Goal: Task Accomplishment & Management: Use online tool/utility

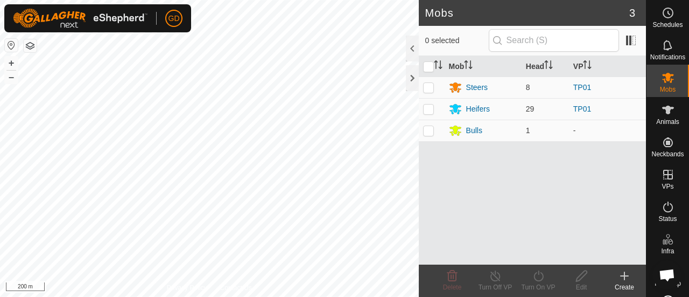
scroll to position [3575, 0]
click at [480, 108] on div "Heifers" at bounding box center [478, 108] width 24 height 11
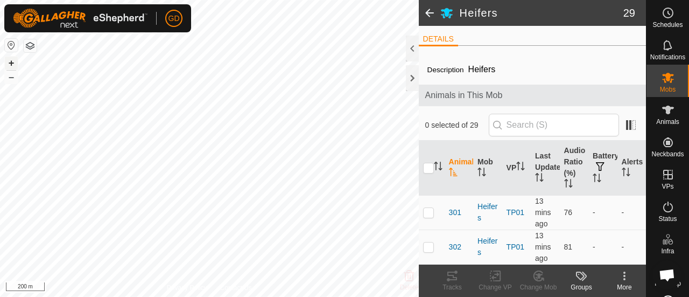
click at [11, 63] on button "+" at bounding box center [11, 63] width 13 height 13
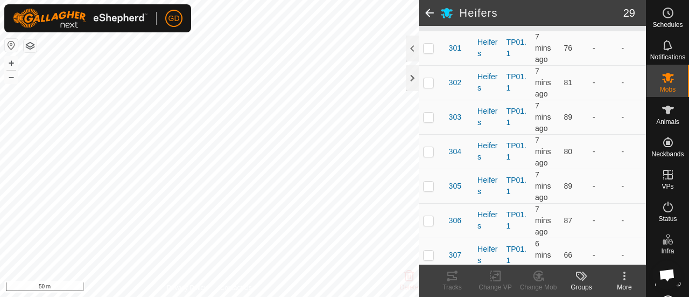
scroll to position [166, 0]
click at [429, 217] on p-checkbox at bounding box center [428, 218] width 11 height 9
checkbox input "true"
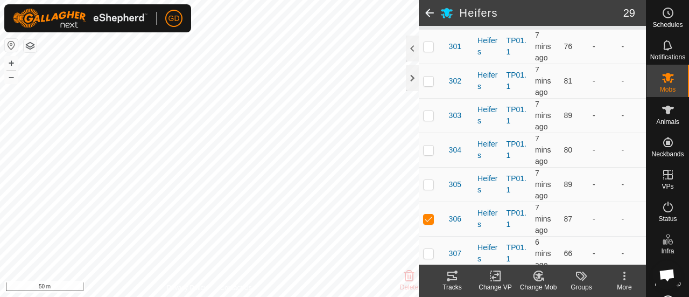
click at [454, 276] on icon at bounding box center [452, 275] width 13 height 13
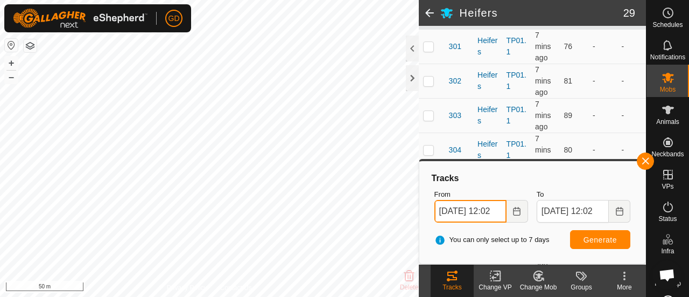
click at [448, 208] on input "13 Oct, 2025 12:02" at bounding box center [470, 211] width 72 height 23
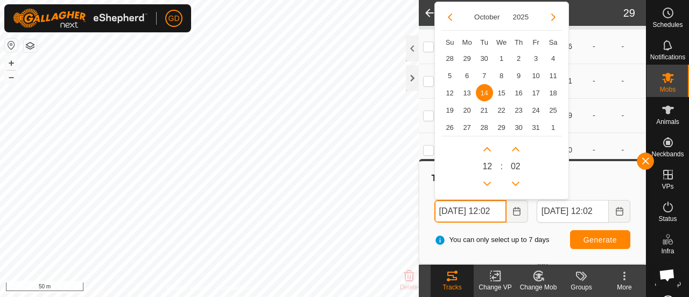
click at [497, 209] on input "14 Oct, 2025 12:02" at bounding box center [470, 211] width 72 height 23
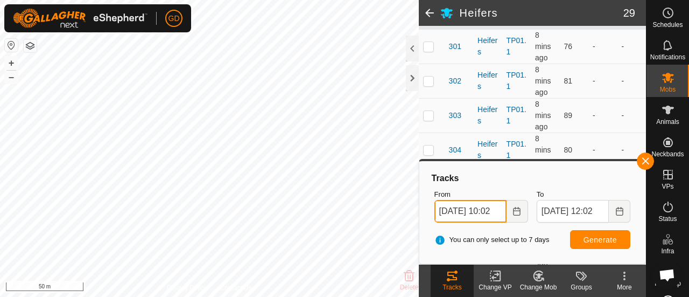
type input "14 Oct, 2025 10:02"
click at [599, 238] on span "Generate" at bounding box center [600, 239] width 33 height 9
click at [663, 204] on icon at bounding box center [668, 206] width 10 height 11
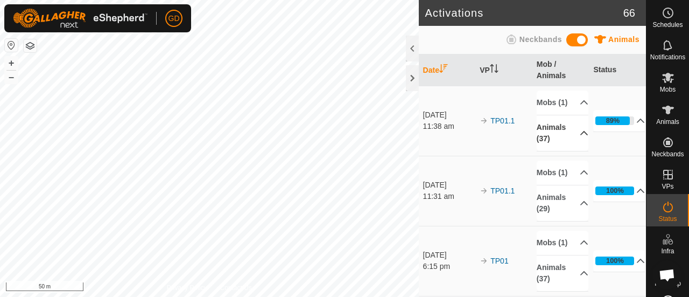
click at [571, 145] on p-accordion-header "Animals (37)" at bounding box center [563, 133] width 52 height 36
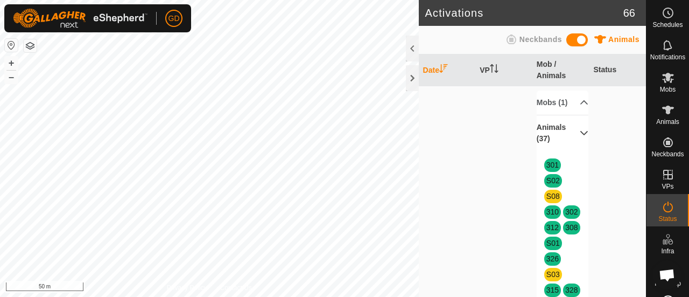
click at [570, 143] on p-accordion-header "Animals (37)" at bounding box center [563, 133] width 52 height 36
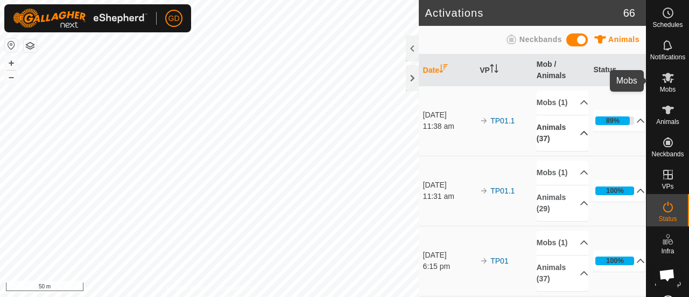
click at [665, 75] on icon at bounding box center [668, 78] width 12 height 10
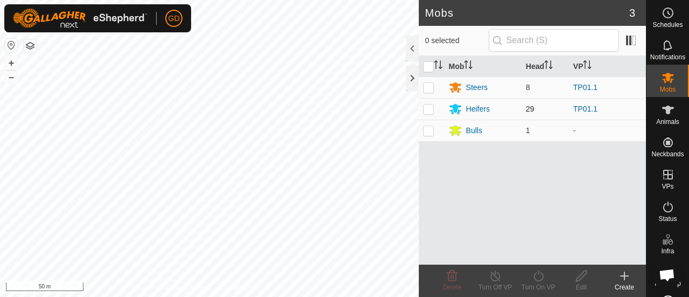
click at [430, 107] on p-checkbox at bounding box center [428, 108] width 11 height 9
checkbox input "false"
click at [663, 207] on icon at bounding box center [668, 206] width 13 height 13
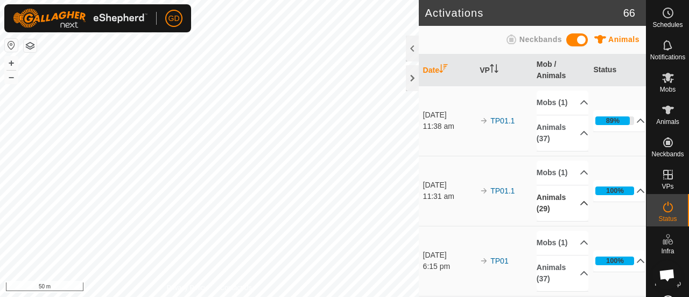
click at [580, 207] on icon at bounding box center [584, 203] width 9 height 9
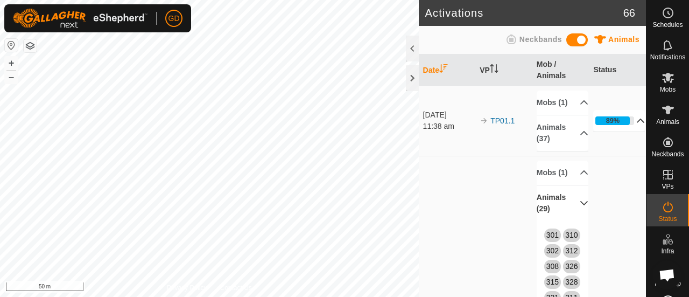
click at [628, 126] on p-accordion-header "89%" at bounding box center [619, 121] width 52 height 22
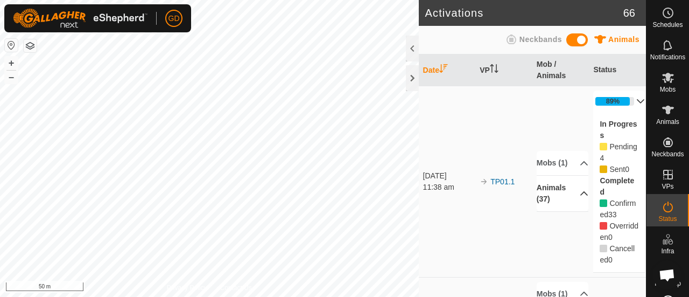
click at [571, 199] on p-accordion-header "Animals (37)" at bounding box center [563, 193] width 52 height 36
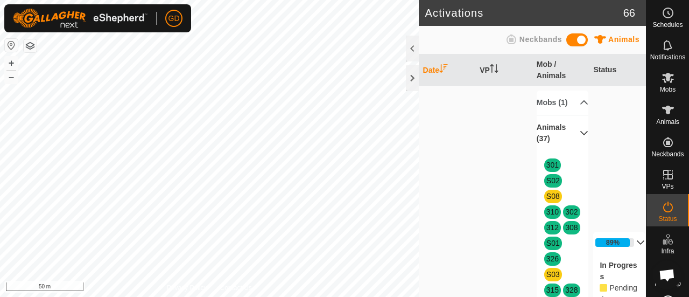
click at [574, 143] on p-accordion-header "Animals (37)" at bounding box center [563, 133] width 52 height 36
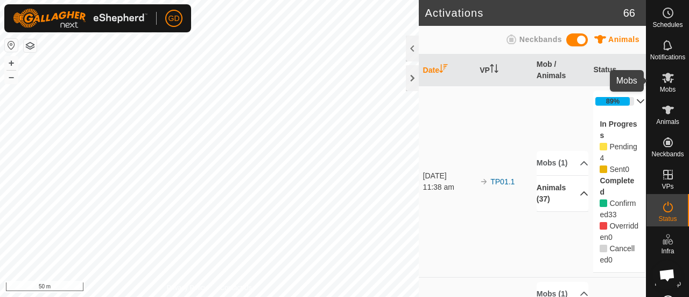
click at [664, 79] on icon at bounding box center [668, 78] width 12 height 10
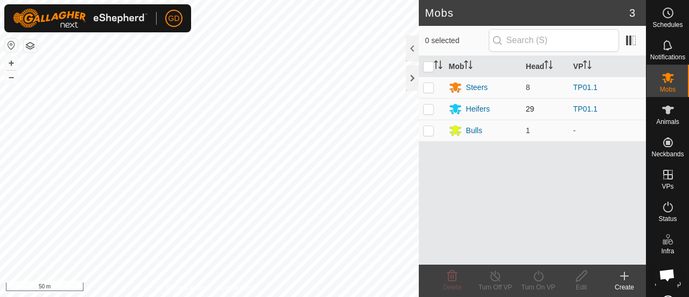
click at [430, 110] on p-checkbox at bounding box center [428, 108] width 11 height 9
checkbox input "true"
click at [431, 86] on p-checkbox at bounding box center [428, 87] width 11 height 9
checkbox input "true"
click at [11, 81] on button "–" at bounding box center [11, 77] width 13 height 13
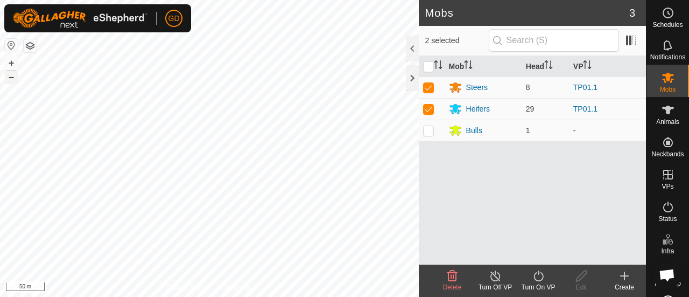
click at [11, 81] on button "–" at bounding box center [11, 77] width 13 height 13
click at [14, 79] on button "–" at bounding box center [11, 77] width 13 height 13
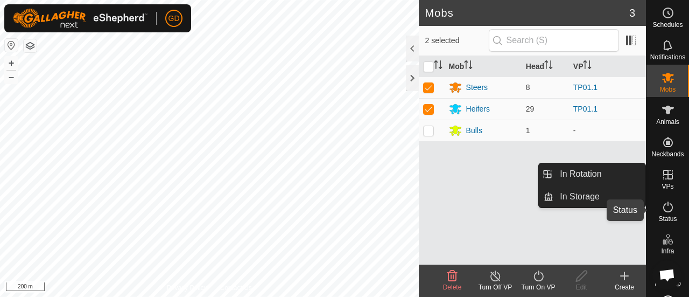
click at [665, 207] on icon at bounding box center [668, 206] width 13 height 13
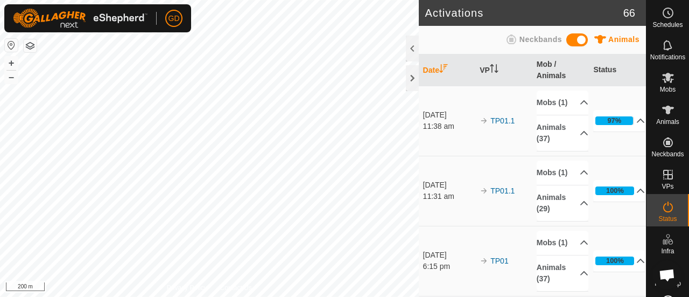
scroll to position [3575, 0]
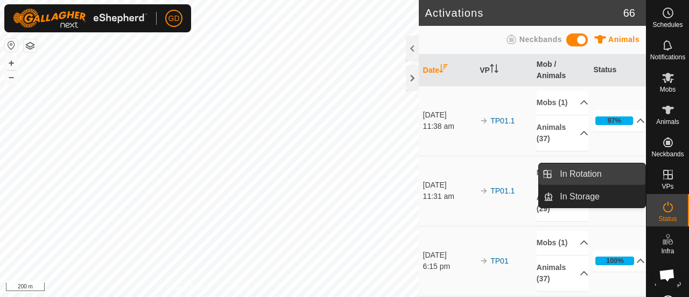
click at [579, 173] on link "In Rotation" at bounding box center [599, 174] width 92 height 22
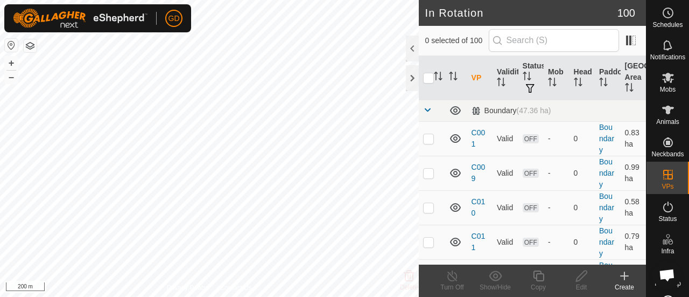
scroll to position [3575, 0]
click at [663, 78] on icon at bounding box center [668, 78] width 12 height 10
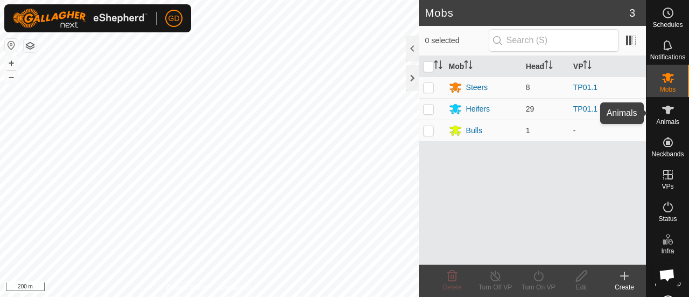
scroll to position [3575, 0]
click at [663, 108] on icon at bounding box center [668, 110] width 12 height 9
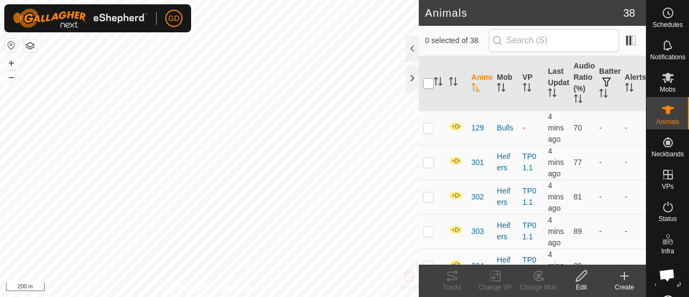
click at [427, 83] on input "checkbox" at bounding box center [428, 83] width 11 height 11
checkbox input "true"
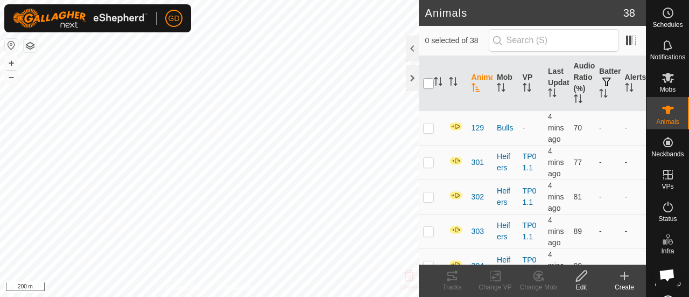
checkbox input "true"
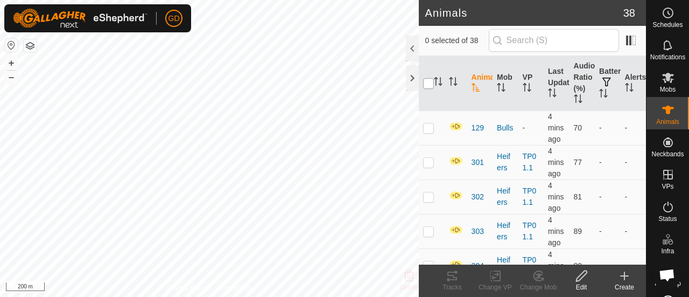
checkbox input "true"
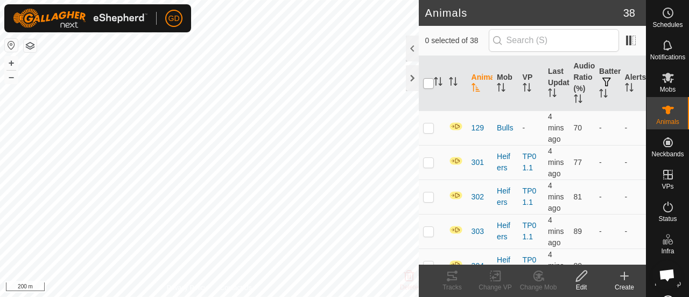
checkbox input "true"
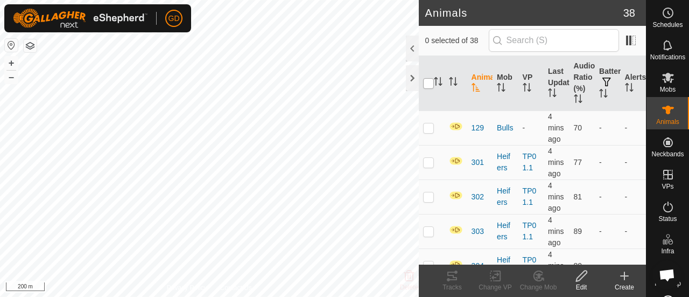
checkbox input "true"
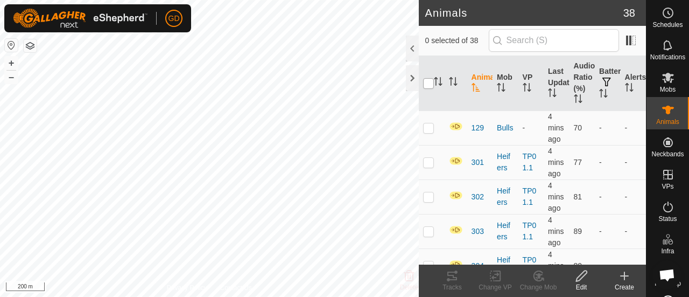
checkbox input "true"
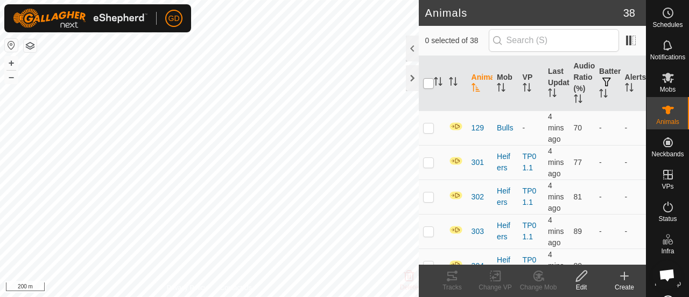
checkbox input "true"
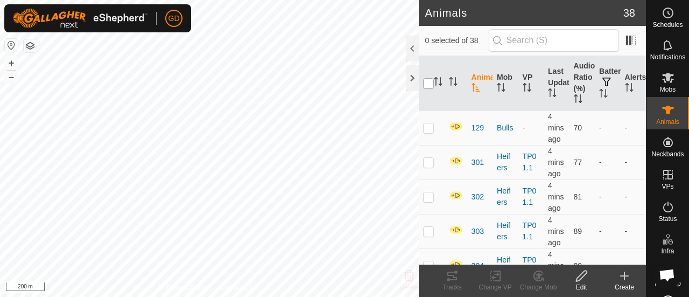
checkbox input "true"
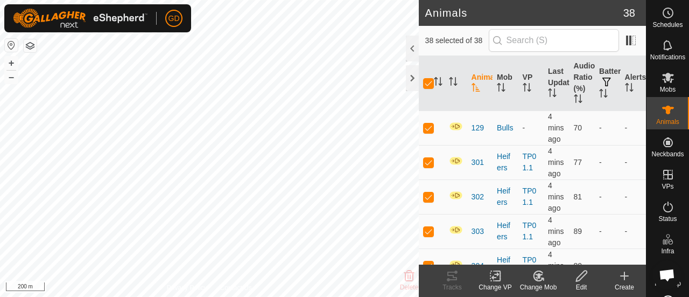
click at [581, 275] on icon at bounding box center [581, 275] width 13 height 13
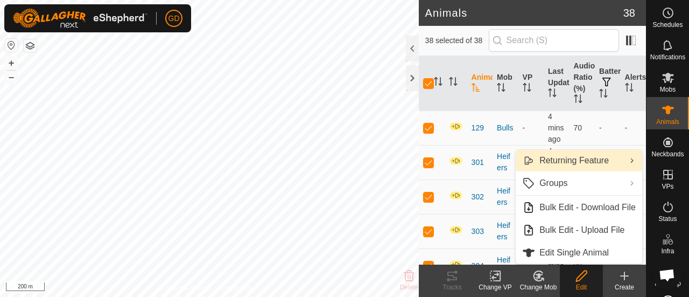
click at [566, 160] on link "Returning Feature" at bounding box center [579, 161] width 127 height 22
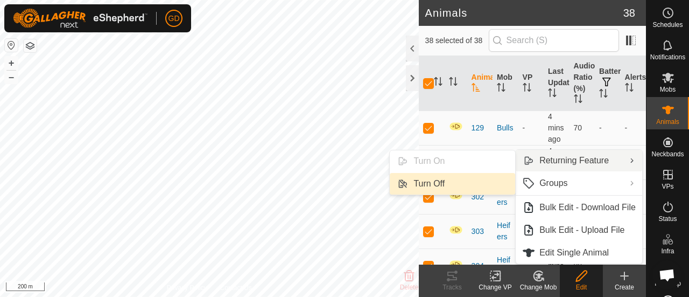
click at [425, 187] on link "Turn Off" at bounding box center [452, 184] width 125 height 22
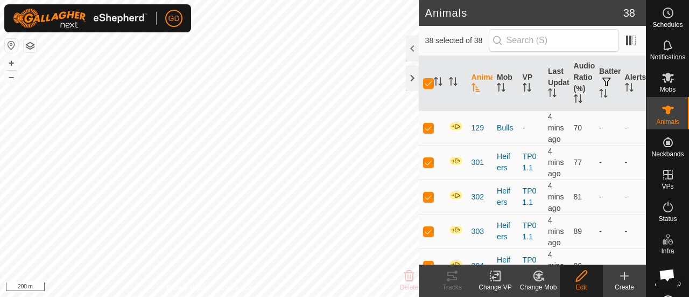
checkbox input "false"
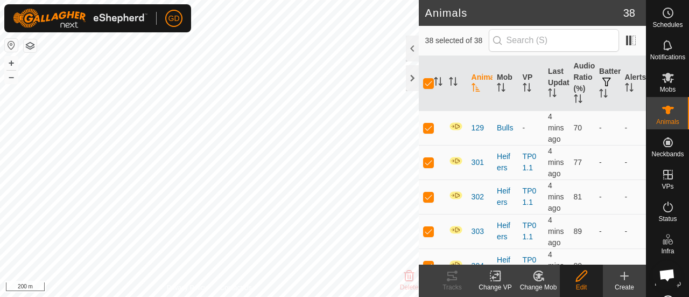
checkbox input "false"
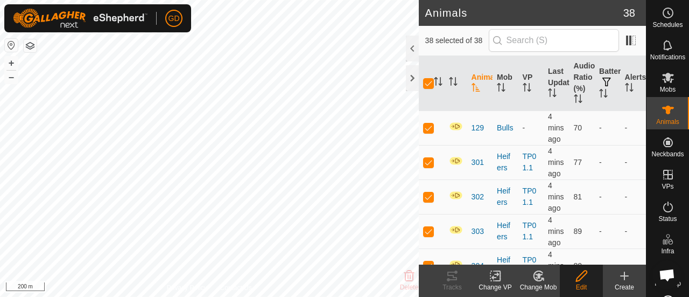
checkbox input "false"
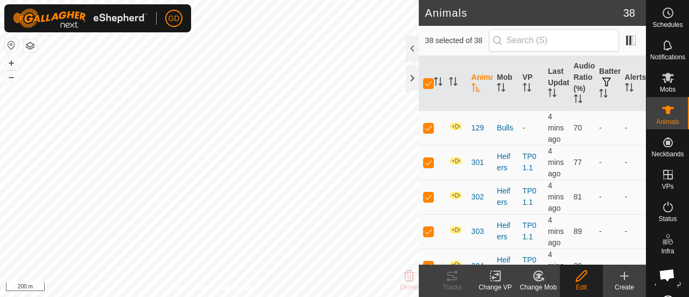
checkbox input "false"
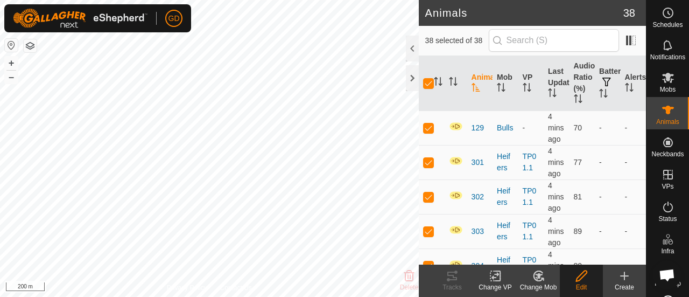
checkbox input "false"
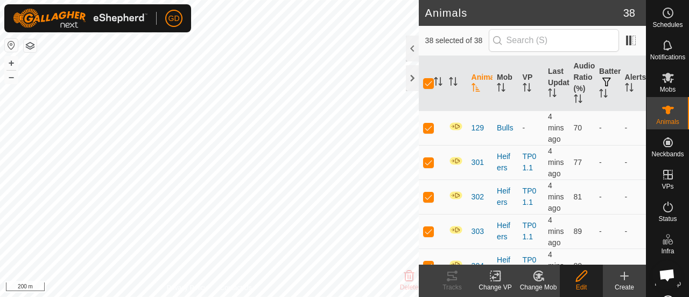
checkbox input "false"
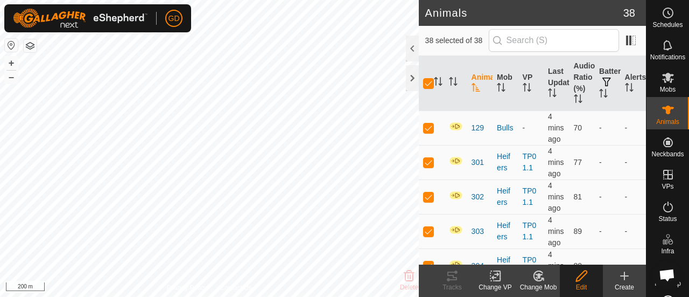
checkbox input "false"
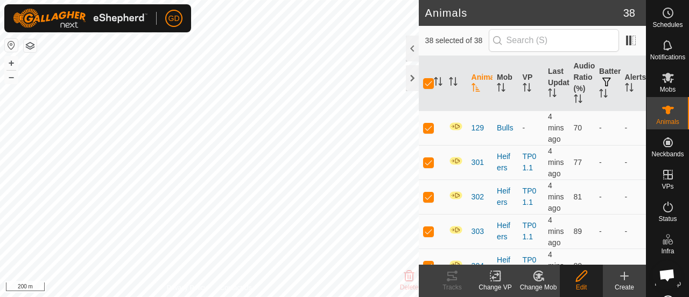
checkbox input "false"
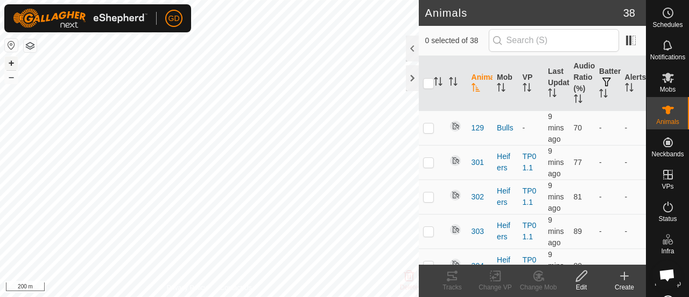
click at [12, 61] on button "+" at bounding box center [11, 63] width 13 height 13
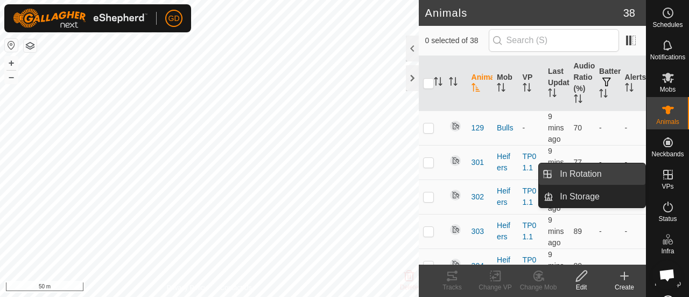
click at [586, 175] on link "In Rotation" at bounding box center [599, 174] width 92 height 22
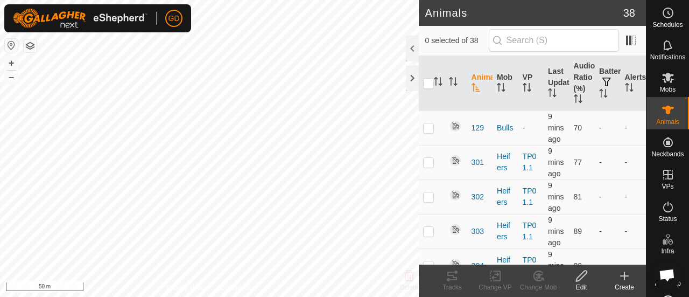
click at [646, 296] on p-menu "In Rotation In Storage" at bounding box center [646, 297] width 0 height 0
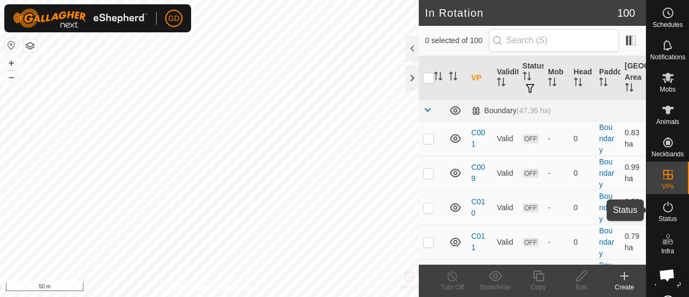
click at [663, 207] on icon at bounding box center [668, 206] width 13 height 13
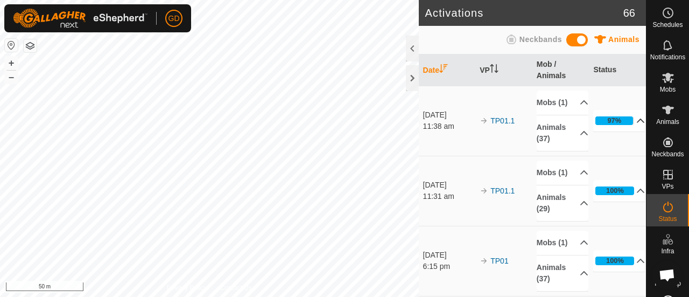
click at [626, 125] on p-accordion-header "97%" at bounding box center [619, 121] width 52 height 22
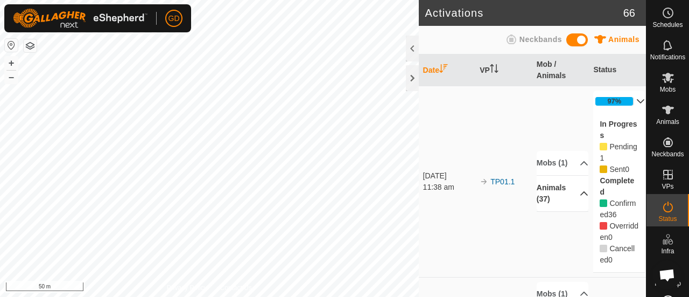
click at [571, 198] on p-accordion-header "Animals (37)" at bounding box center [563, 193] width 52 height 36
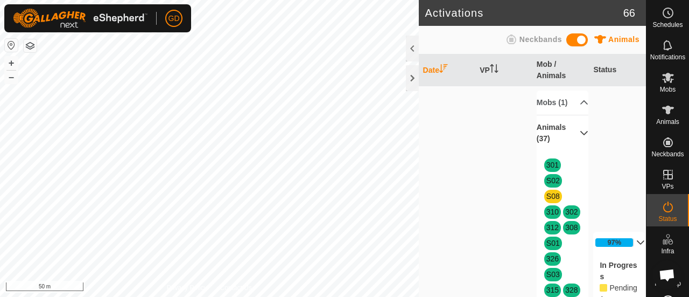
click at [570, 144] on p-accordion-header "Animals (37)" at bounding box center [563, 133] width 52 height 36
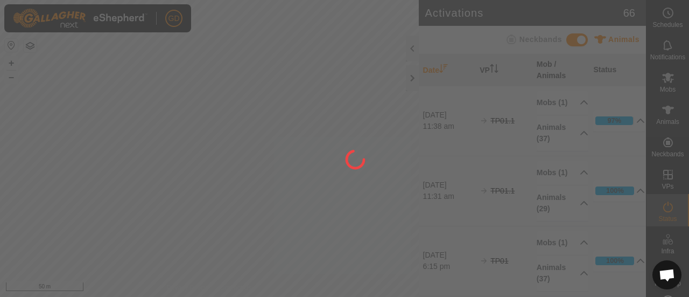
scroll to position [3575, 0]
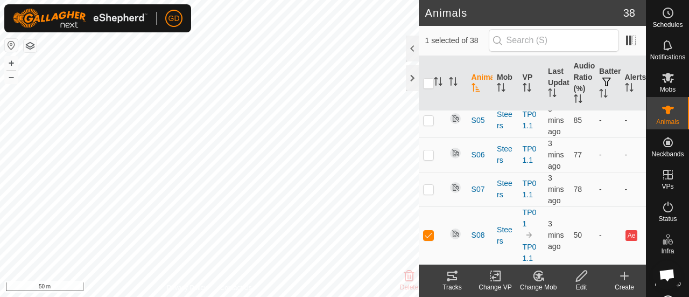
scroll to position [1589, 0]
click at [426, 238] on p-checkbox at bounding box center [428, 234] width 11 height 9
checkbox input "true"
click at [450, 279] on icon at bounding box center [452, 275] width 10 height 9
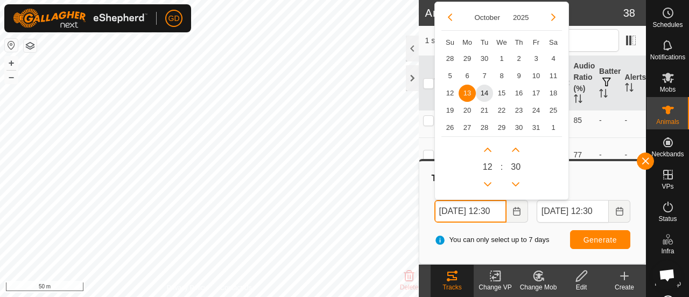
click at [447, 210] on input "13 Oct, 2025 12:30" at bounding box center [470, 211] width 72 height 23
click at [498, 208] on input "14 Oct, 2025 12:30" at bounding box center [470, 211] width 72 height 23
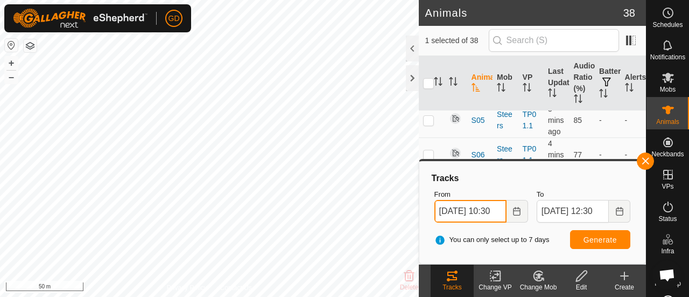
type input "14 Oct, 2025 10:30"
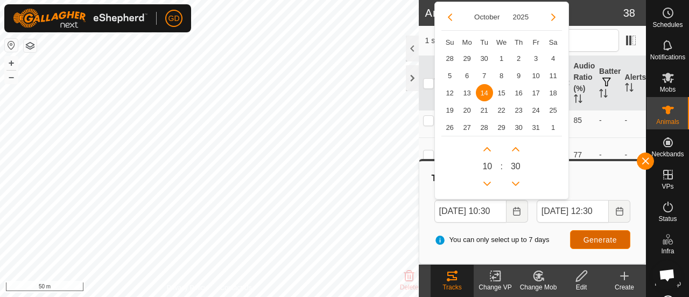
click at [598, 236] on span "Generate" at bounding box center [600, 239] width 33 height 9
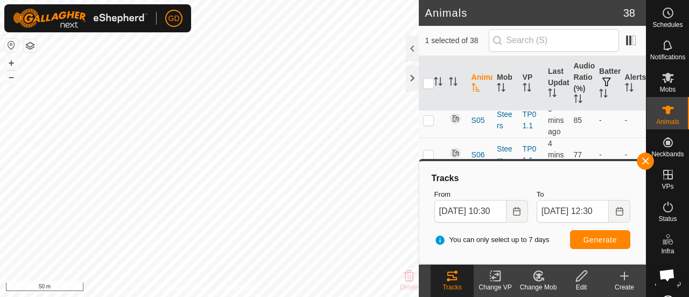
click at [452, 278] on icon at bounding box center [452, 275] width 13 height 13
click at [663, 78] on icon at bounding box center [668, 78] width 12 height 10
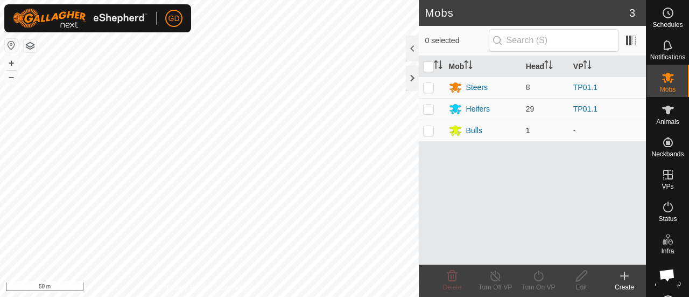
click at [430, 133] on p-checkbox at bounding box center [428, 130] width 11 height 9
checkbox input "true"
click at [539, 278] on icon at bounding box center [538, 275] width 13 height 13
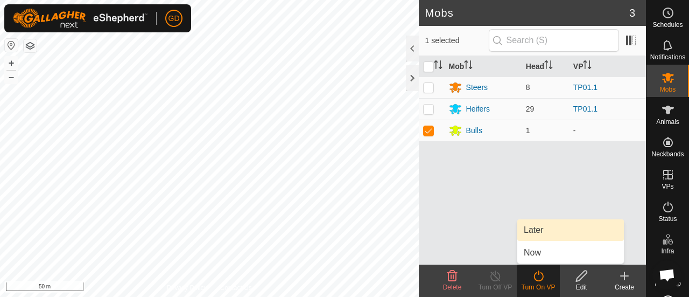
click at [540, 229] on link "Later" at bounding box center [570, 230] width 107 height 22
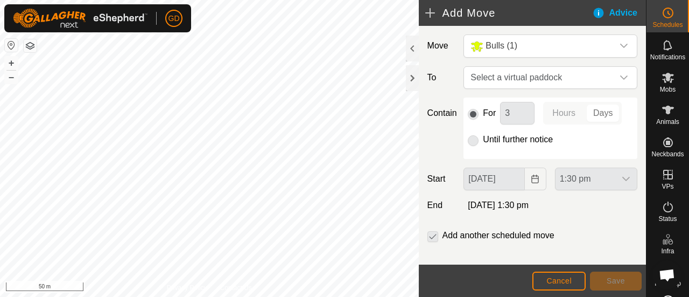
scroll to position [3575, 0]
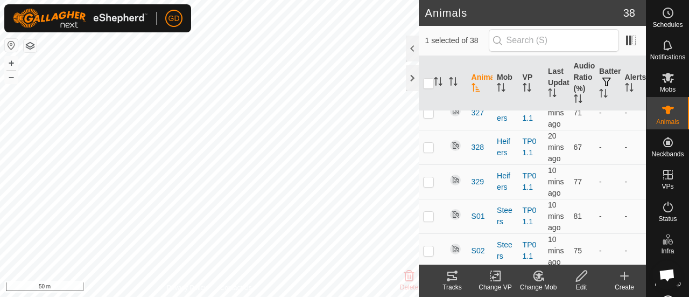
scroll to position [955, 0]
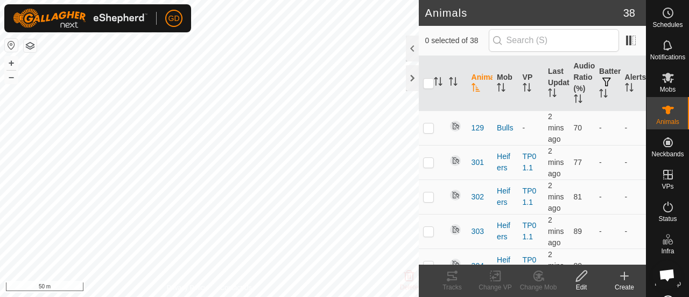
scroll to position [3575, 0]
click at [663, 203] on icon at bounding box center [668, 206] width 10 height 11
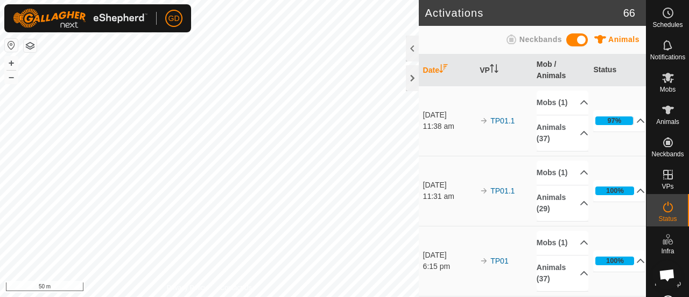
scroll to position [3575, 0]
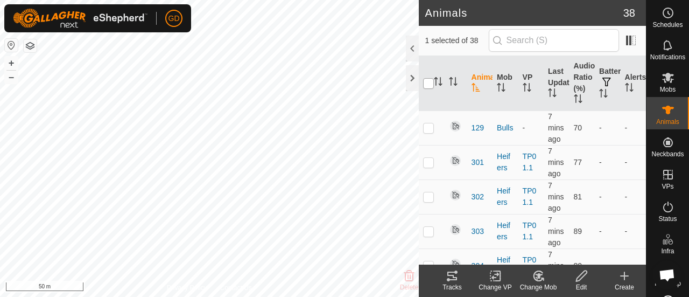
click at [427, 84] on input "checkbox" at bounding box center [428, 83] width 11 height 11
checkbox input "true"
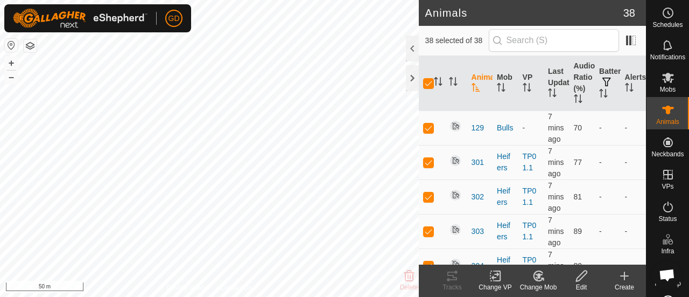
checkbox input "true"
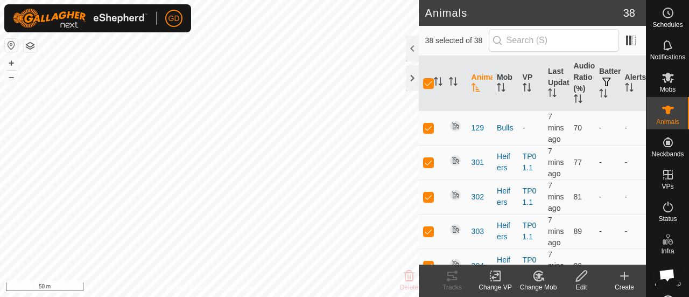
checkbox input "true"
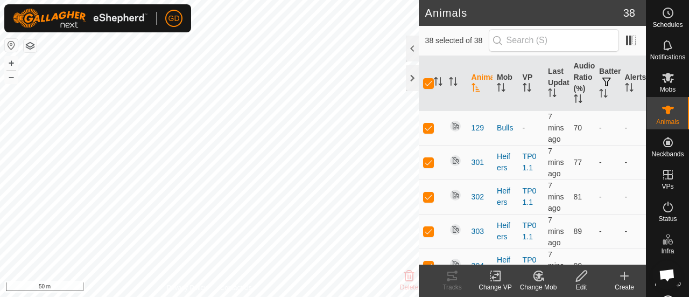
checkbox input "true"
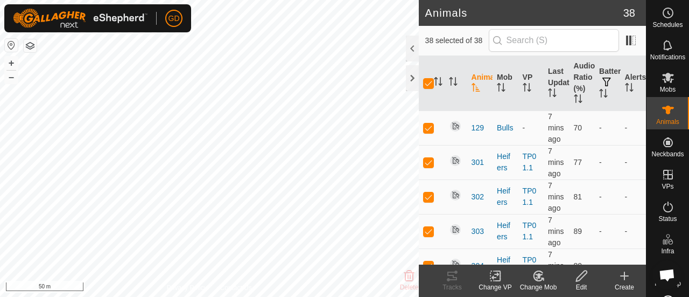
checkbox input "true"
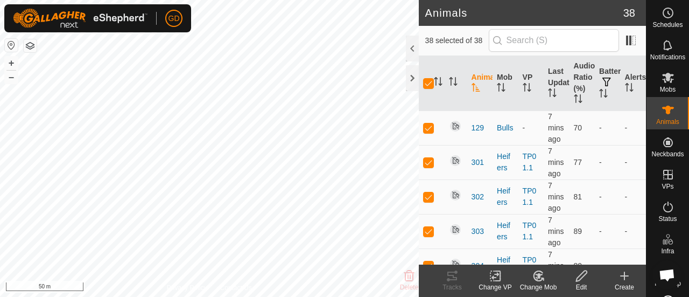
checkbox input "true"
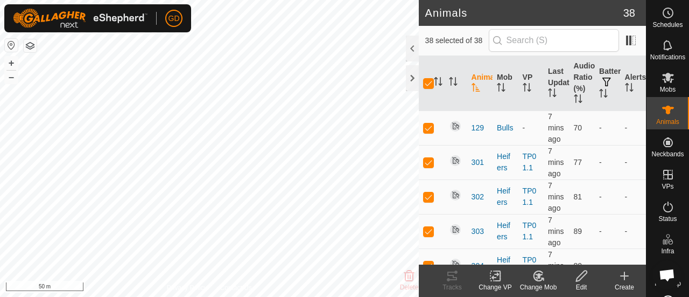
checkbox input "true"
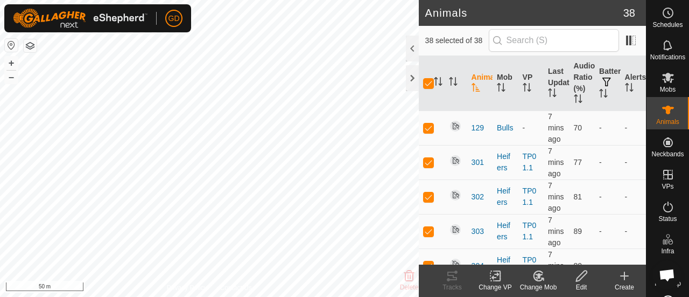
checkbox input "true"
click at [430, 132] on p-checkbox at bounding box center [428, 127] width 11 height 9
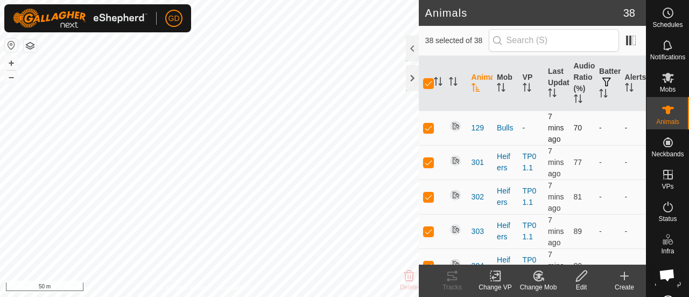
checkbox input "false"
click at [426, 82] on input "checkbox" at bounding box center [428, 83] width 11 height 11
checkbox input "true"
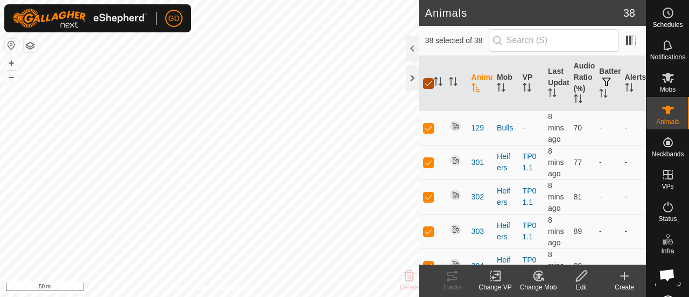
click at [426, 82] on input "checkbox" at bounding box center [428, 83] width 11 height 11
checkbox input "false"
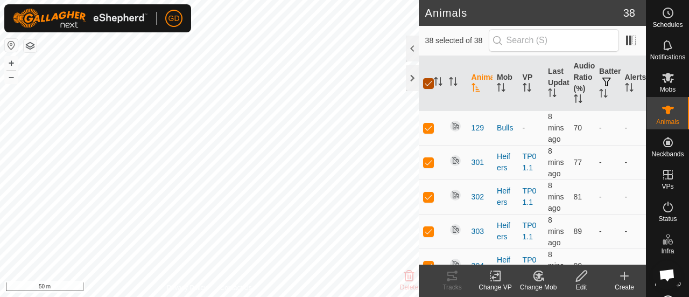
checkbox input "false"
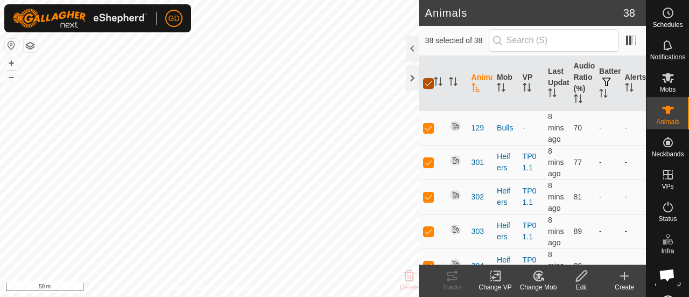
checkbox input "false"
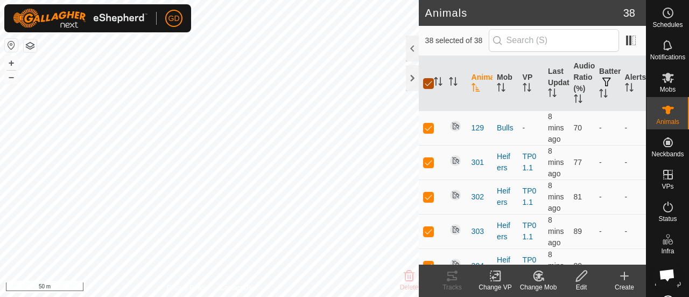
checkbox input "false"
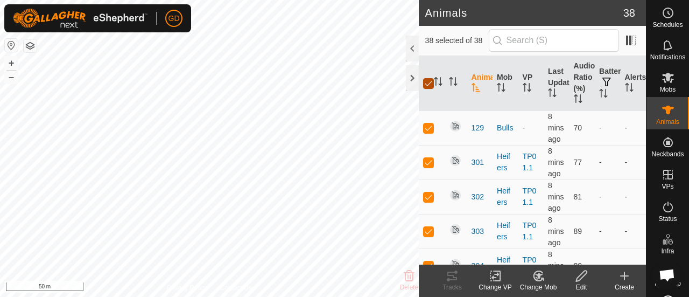
checkbox input "false"
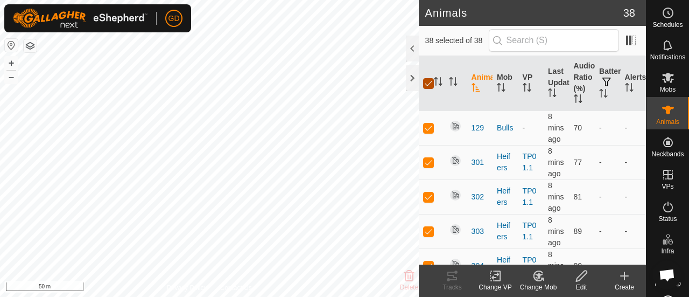
checkbox input "false"
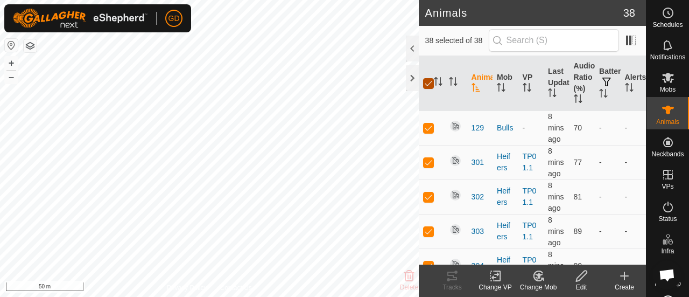
checkbox input "false"
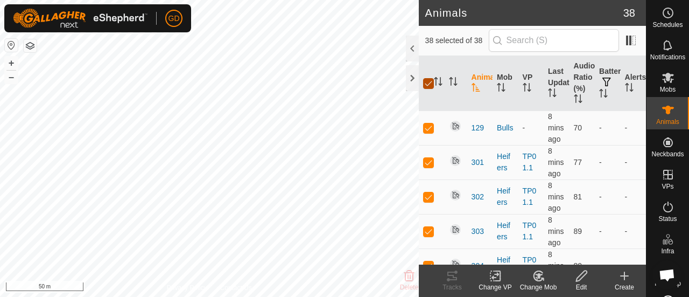
checkbox input "false"
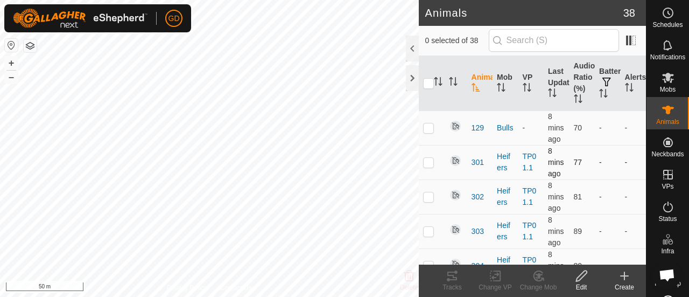
click at [429, 166] on p-checkbox at bounding box center [428, 162] width 11 height 9
checkbox input "true"
click at [426, 201] on p-checkbox at bounding box center [428, 196] width 11 height 9
checkbox input "true"
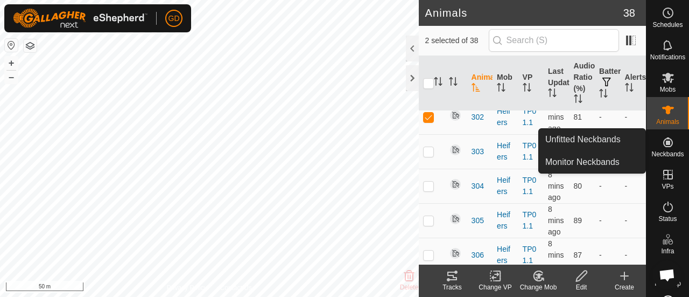
scroll to position [66, 0]
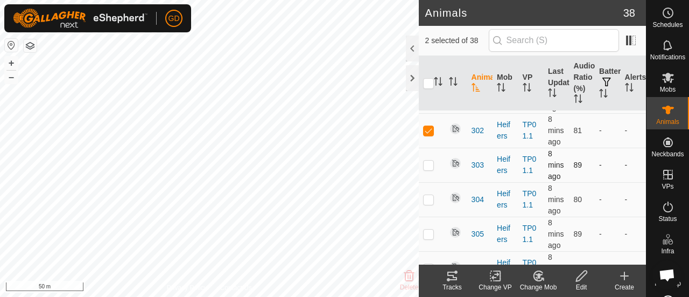
click at [430, 169] on p-checkbox at bounding box center [428, 164] width 11 height 9
checkbox input "true"
click at [427, 216] on td at bounding box center [432, 199] width 26 height 34
checkbox input "true"
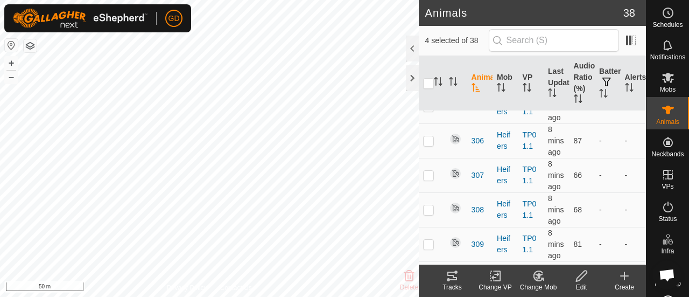
scroll to position [221, 0]
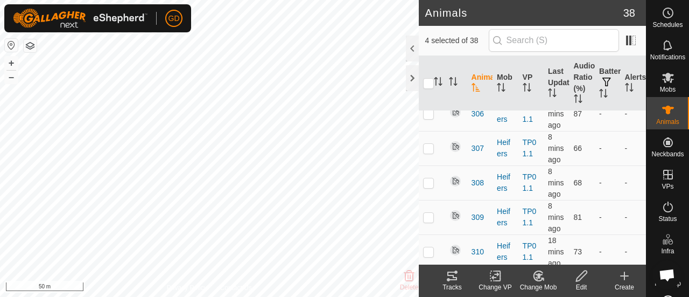
click at [429, 83] on p-checkbox at bounding box center [428, 79] width 11 height 9
checkbox input "true"
click at [429, 118] on p-checkbox at bounding box center [428, 113] width 11 height 9
checkbox input "true"
click at [426, 152] on p-checkbox at bounding box center [428, 148] width 11 height 9
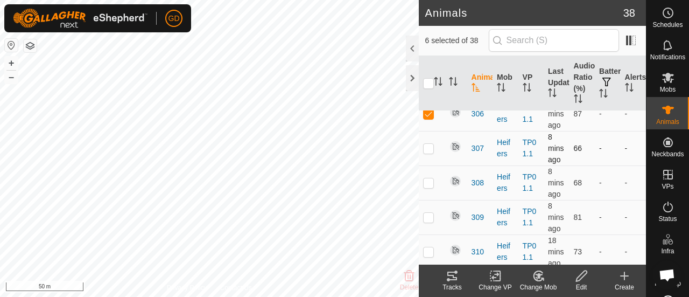
checkbox input "true"
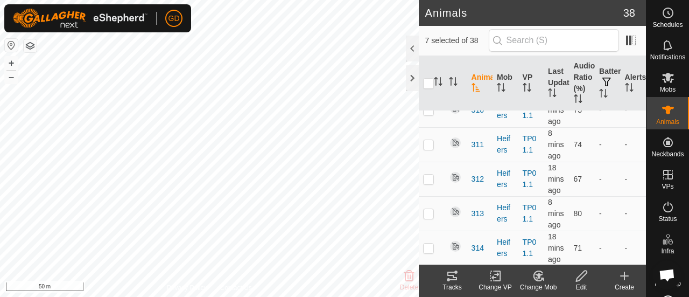
scroll to position [366, 0]
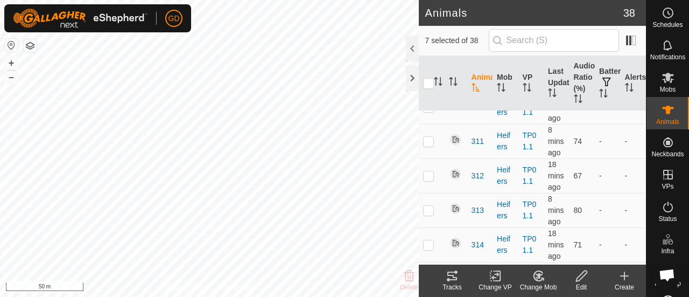
click at [429, 42] on p-checkbox at bounding box center [428, 37] width 11 height 9
checkbox input "true"
click at [427, 76] on p-checkbox at bounding box center [428, 72] width 11 height 9
checkbox input "true"
click at [429, 111] on p-checkbox at bounding box center [428, 106] width 11 height 9
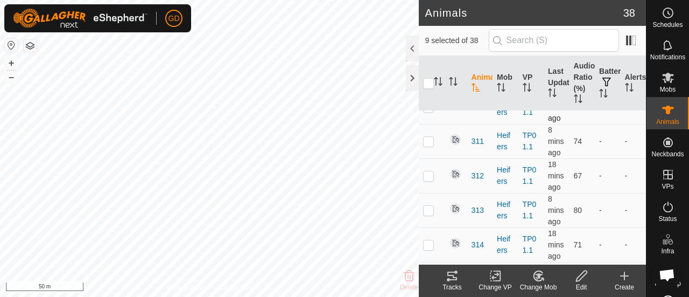
checkbox input "true"
click at [450, 279] on icon at bounding box center [452, 275] width 10 height 9
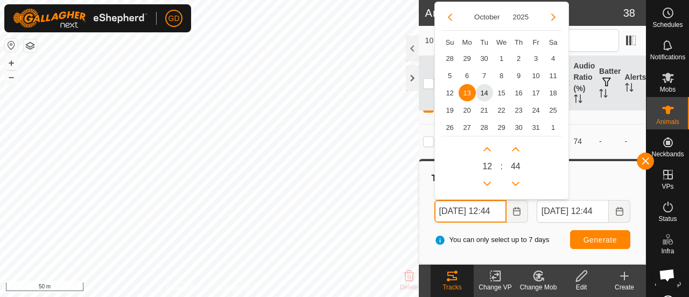
click at [446, 210] on input "13 Oct, 2025 12:44" at bounding box center [470, 211] width 72 height 23
click at [498, 209] on input "14 Oct, 2025 12:44" at bounding box center [470, 211] width 72 height 23
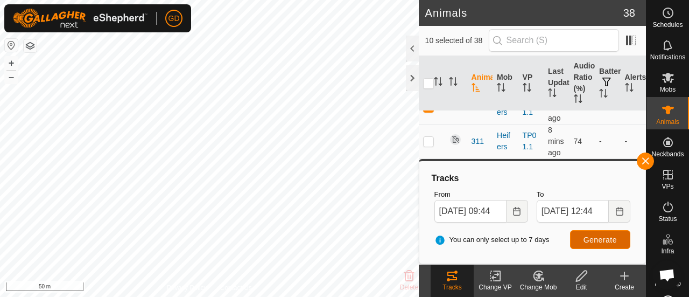
click at [591, 235] on span "Generate" at bounding box center [600, 239] width 33 height 9
click at [499, 209] on input "14 Oct, 2025 09:44" at bounding box center [470, 211] width 72 height 23
type input "14 Oct, 2025 08:44"
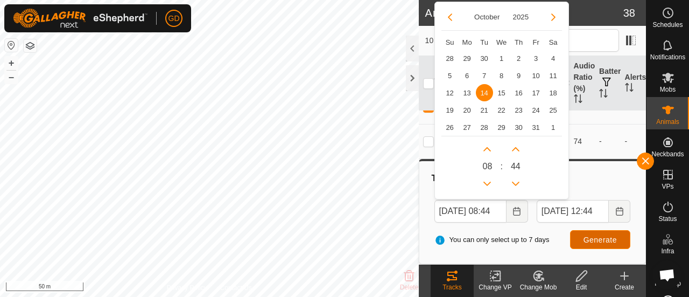
click at [586, 233] on button "Generate" at bounding box center [600, 239] width 60 height 19
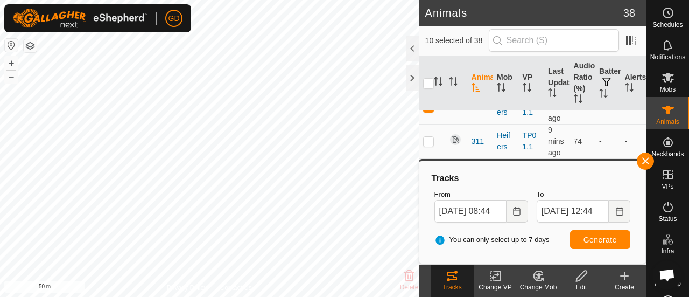
click at [454, 273] on icon at bounding box center [452, 275] width 13 height 13
click at [645, 160] on button "button" at bounding box center [645, 160] width 17 height 17
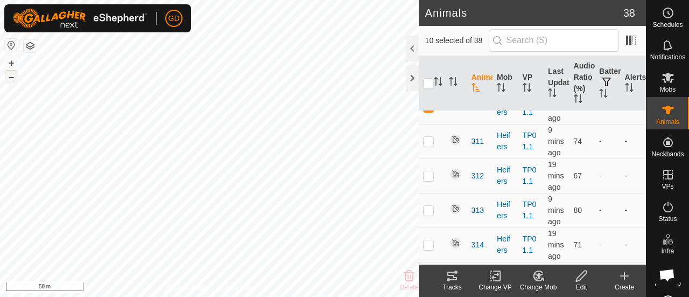
click at [14, 79] on button "–" at bounding box center [11, 77] width 13 height 13
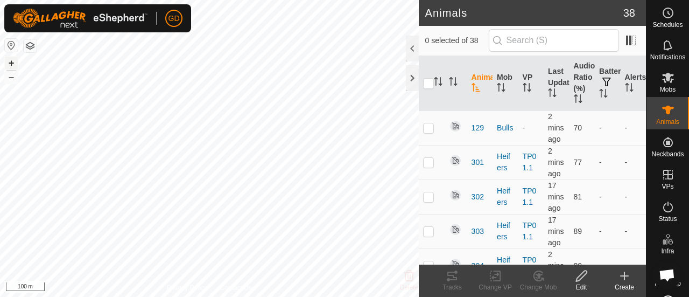
scroll to position [3575, 0]
click at [11, 65] on button "+" at bounding box center [11, 63] width 13 height 13
click at [663, 208] on icon at bounding box center [668, 206] width 13 height 13
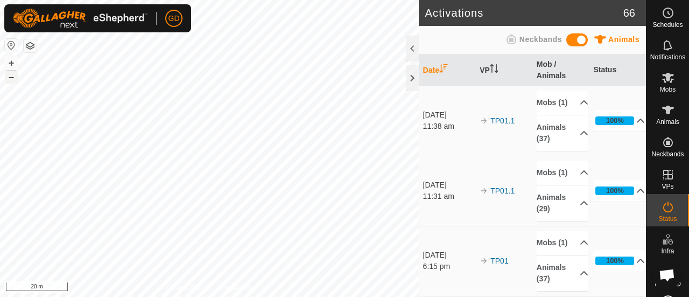
click at [10, 79] on div "S04 3990300445 Steers TP01.1 + – ⇧ i 20 m" at bounding box center [209, 148] width 419 height 297
click at [10, 78] on button "–" at bounding box center [11, 77] width 13 height 13
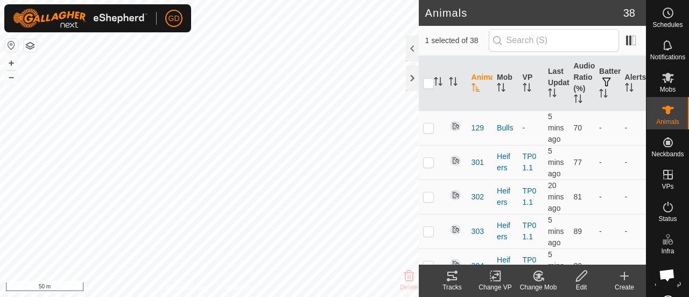
click at [451, 271] on icon at bounding box center [452, 275] width 13 height 13
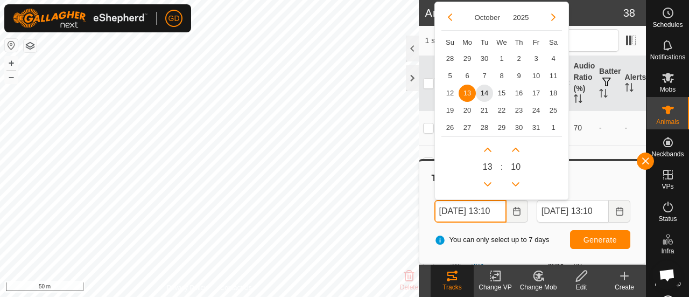
click at [447, 209] on input "13 Oct, 2025 13:10" at bounding box center [470, 211] width 72 height 23
click at [497, 209] on input "14 Oct, 2025 13:10" at bounding box center [470, 211] width 72 height 23
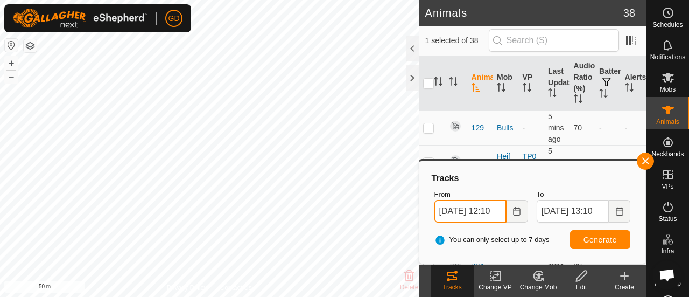
type input "14 Oct, 2025 12:10"
click at [587, 240] on span "Generate" at bounding box center [600, 239] width 33 height 9
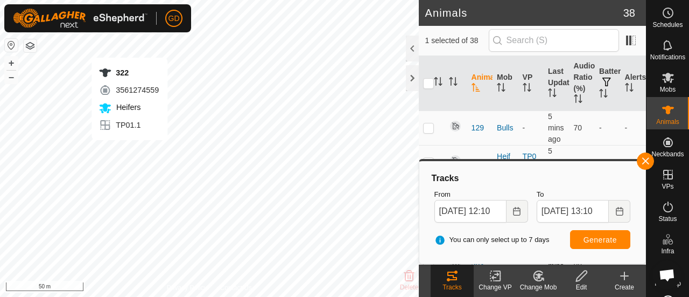
checkbox input "true"
checkbox input "false"
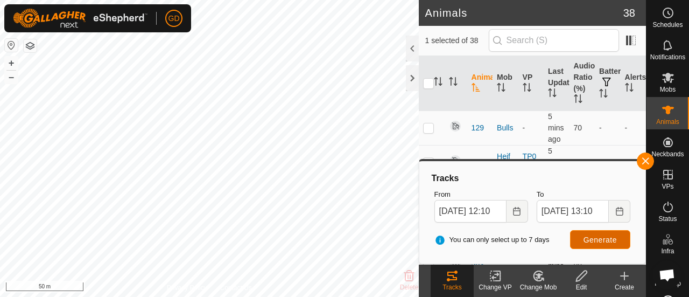
click at [587, 240] on span "Generate" at bounding box center [600, 239] width 33 height 9
click at [600, 208] on input "14 Oct, 2025 13:10" at bounding box center [573, 211] width 72 height 23
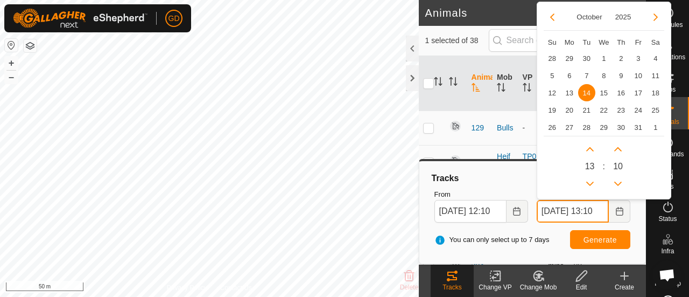
scroll to position [0, 9]
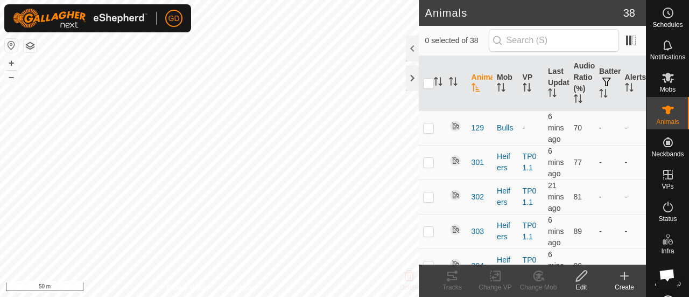
scroll to position [3575, 0]
checkbox input "true"
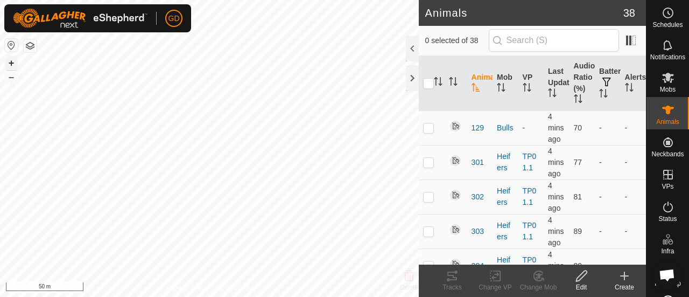
click at [11, 62] on button "+" at bounding box center [11, 63] width 13 height 13
checkbox input "true"
click at [476, 84] on icon "Activate to sort" at bounding box center [476, 87] width 9 height 9
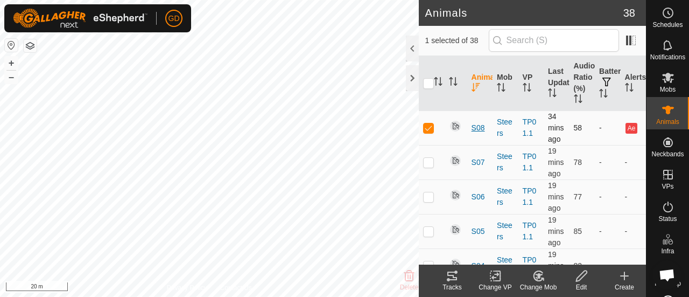
click at [476, 133] on span "S08" at bounding box center [478, 127] width 13 height 11
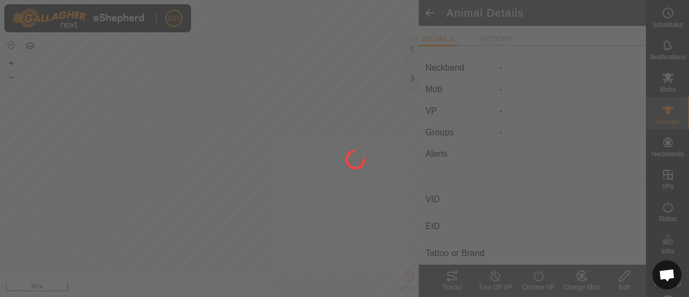
type input "S08"
type input "982123789192835"
type input "-"
type input "Droughtmaster"
type input "-"
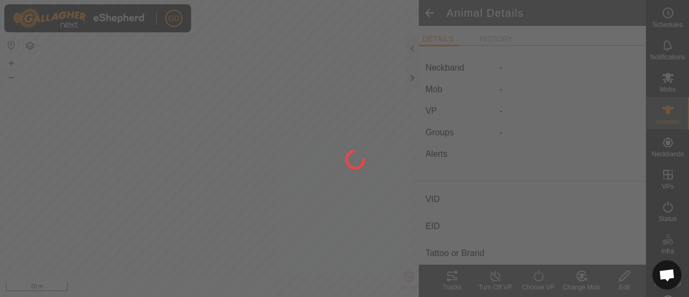
type input "-"
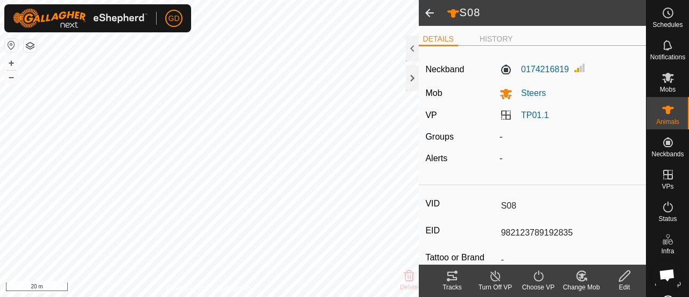
click at [428, 15] on span at bounding box center [430, 13] width 22 height 26
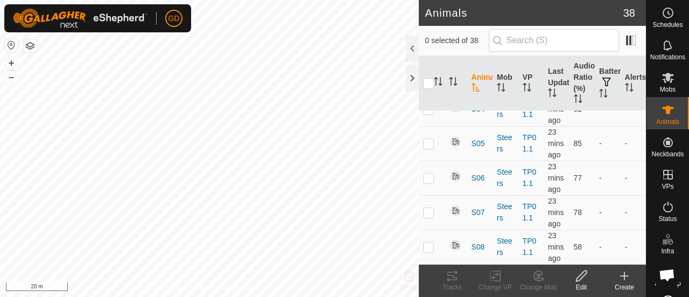
scroll to position [1577, 0]
click at [422, 240] on td at bounding box center [432, 246] width 26 height 34
checkbox input "true"
click at [451, 276] on icon at bounding box center [452, 275] width 13 height 13
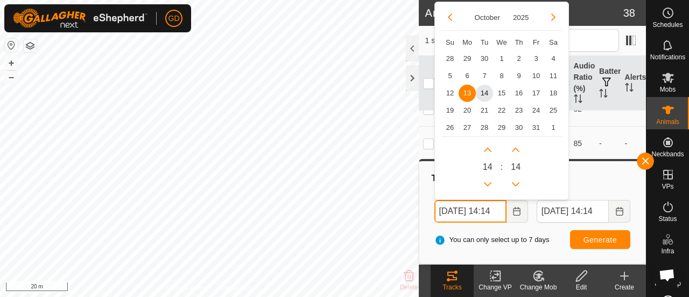
click at [448, 207] on input "[DATE] 14:14" at bounding box center [470, 211] width 72 height 23
click at [498, 208] on input "14 Oct, 2025 14:14" at bounding box center [470, 211] width 72 height 23
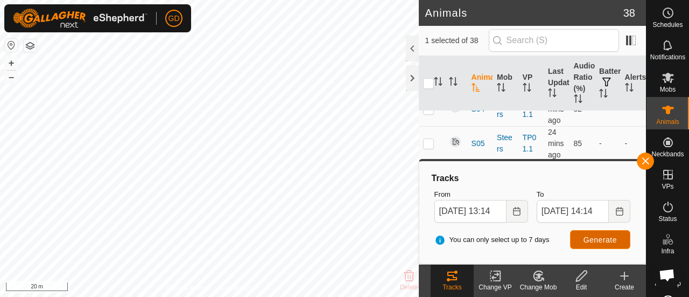
click at [588, 234] on button "Generate" at bounding box center [600, 239] width 60 height 19
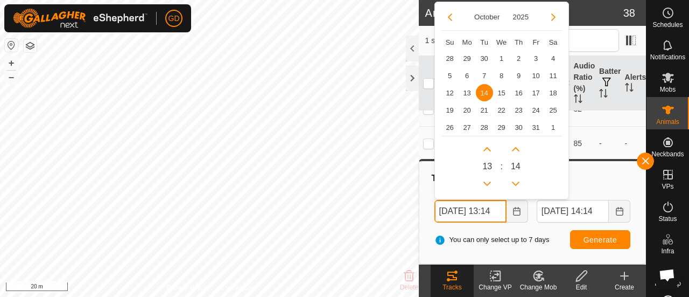
click at [497, 210] on input "14 Oct, 2025 13:14" at bounding box center [470, 211] width 72 height 23
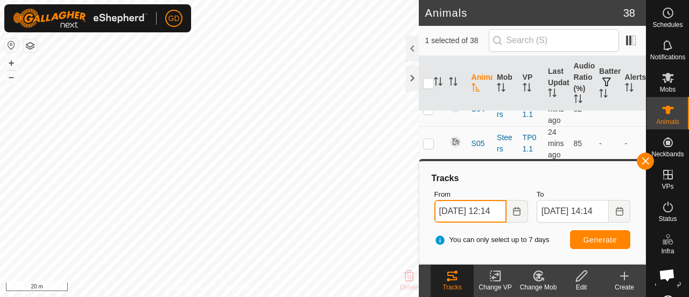
type input "14 Oct, 2025 12:14"
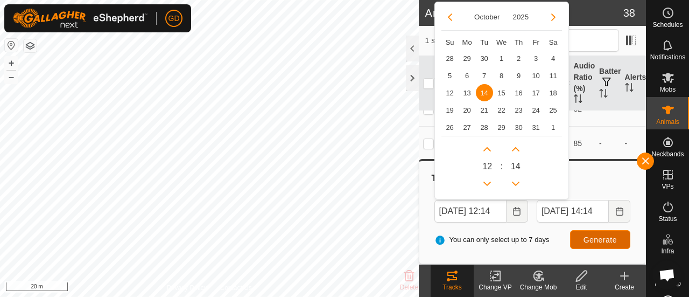
click at [602, 239] on span "Generate" at bounding box center [600, 239] width 33 height 9
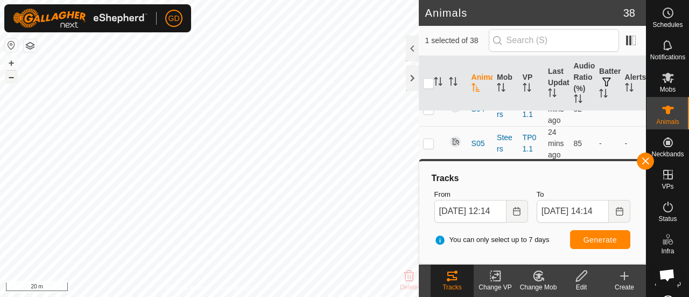
click at [15, 76] on button "–" at bounding box center [11, 77] width 13 height 13
click at [644, 163] on button "button" at bounding box center [645, 160] width 17 height 17
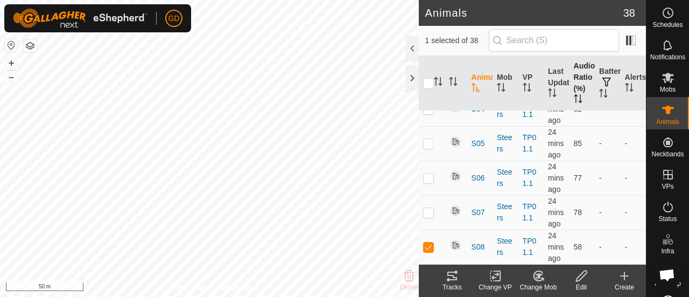
click at [574, 99] on icon "Activate to sort" at bounding box center [578, 98] width 9 height 9
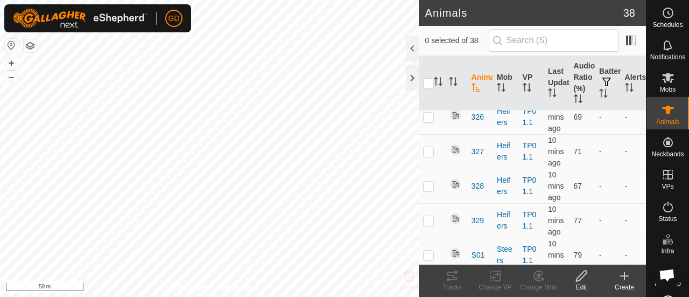
scroll to position [910, 0]
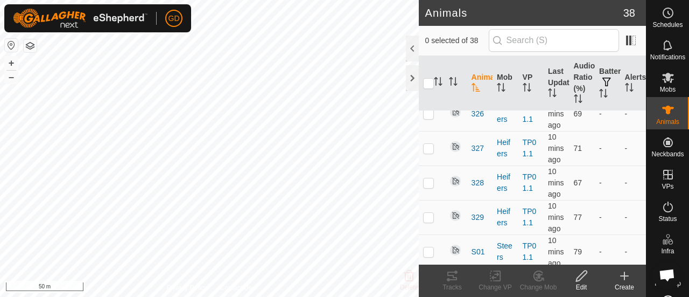
checkbox input "true"
click at [451, 282] on icon at bounding box center [452, 275] width 13 height 13
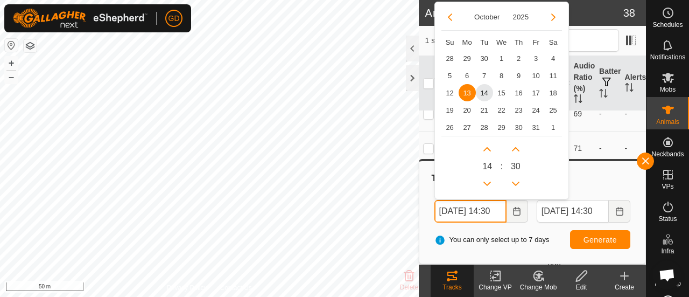
click at [446, 213] on input "13 Oct, 2025 14:30" at bounding box center [470, 211] width 72 height 23
click at [494, 209] on input "14 Oct, 2025 14:30" at bounding box center [470, 211] width 72 height 23
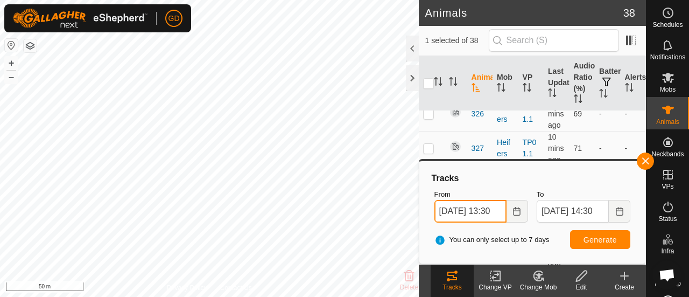
type input "14 Oct, 2025 13:30"
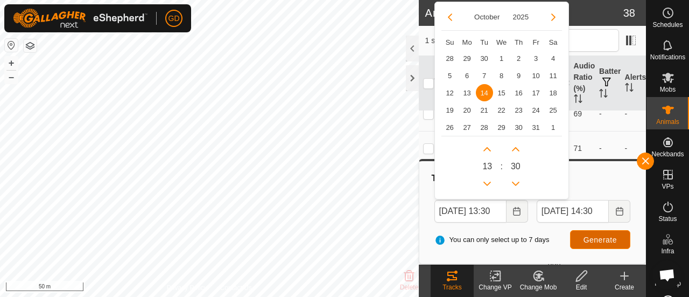
click at [599, 238] on span "Generate" at bounding box center [600, 239] width 33 height 9
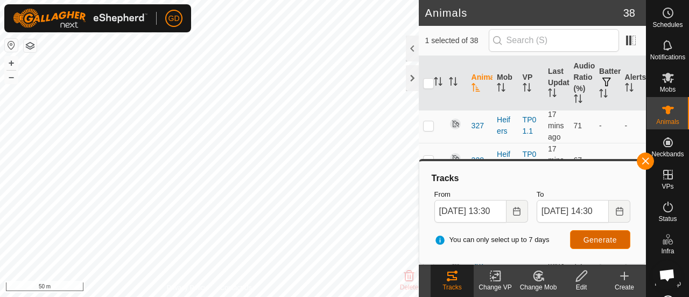
click at [599, 238] on span "Generate" at bounding box center [600, 239] width 33 height 9
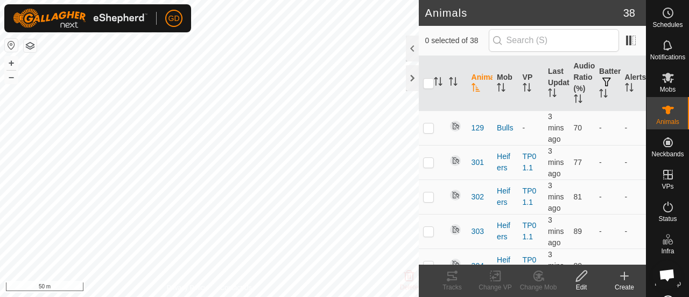
scroll to position [3575, 0]
